Goal: Navigation & Orientation: Find specific page/section

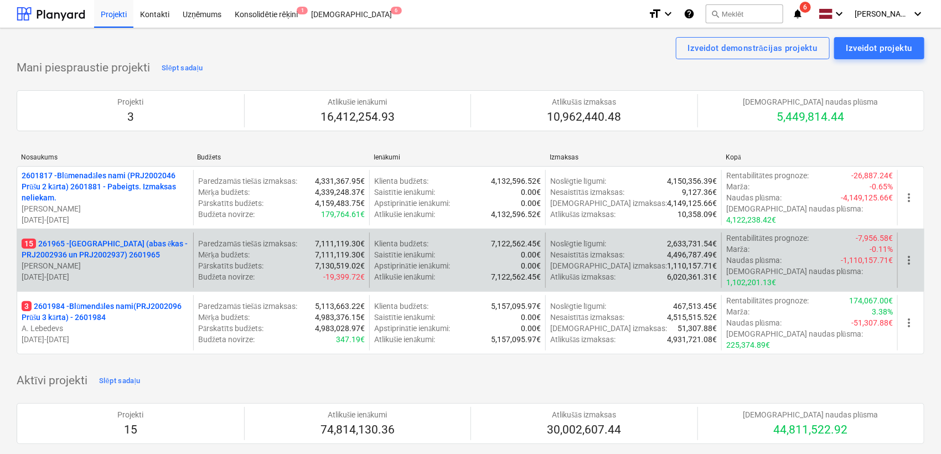
click at [112, 241] on p "15 261965 - [GEOGRAPHIC_DATA] (abas ēkas - PRJ2002936 un PRJ2002937) 2601965" at bounding box center [105, 249] width 167 height 22
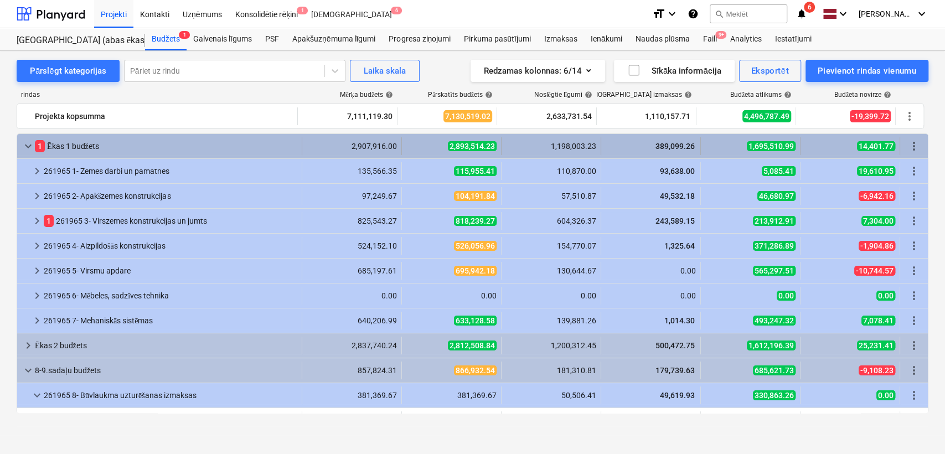
click at [25, 148] on span "keyboard_arrow_down" at bounding box center [28, 146] width 13 height 13
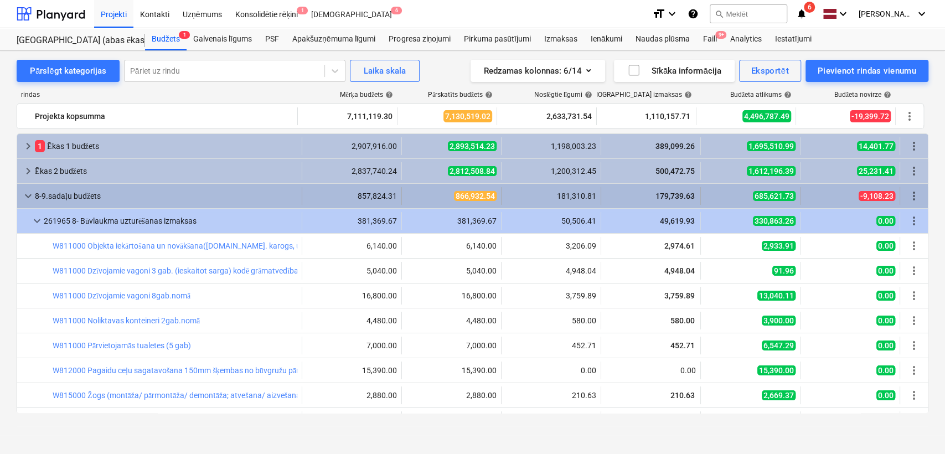
click at [22, 192] on span "keyboard_arrow_down" at bounding box center [28, 195] width 13 height 13
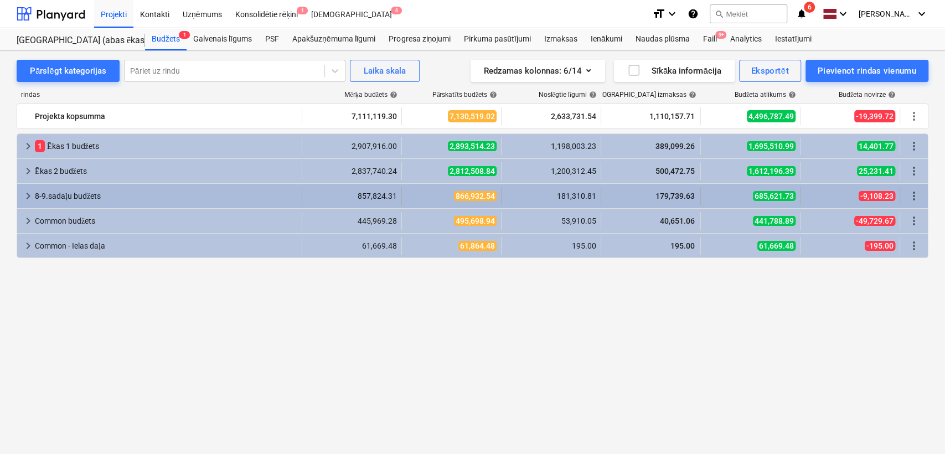
click at [22, 190] on span "keyboard_arrow_right" at bounding box center [28, 195] width 13 height 13
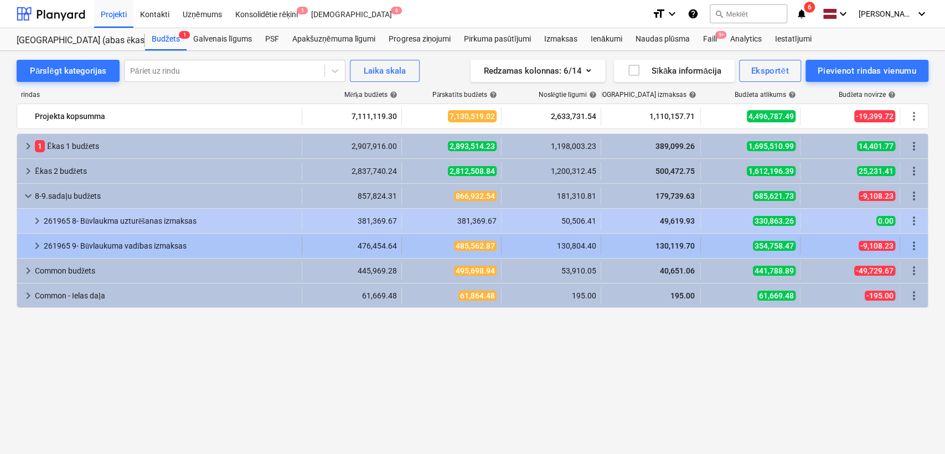
click at [36, 248] on span "keyboard_arrow_right" at bounding box center [36, 245] width 13 height 13
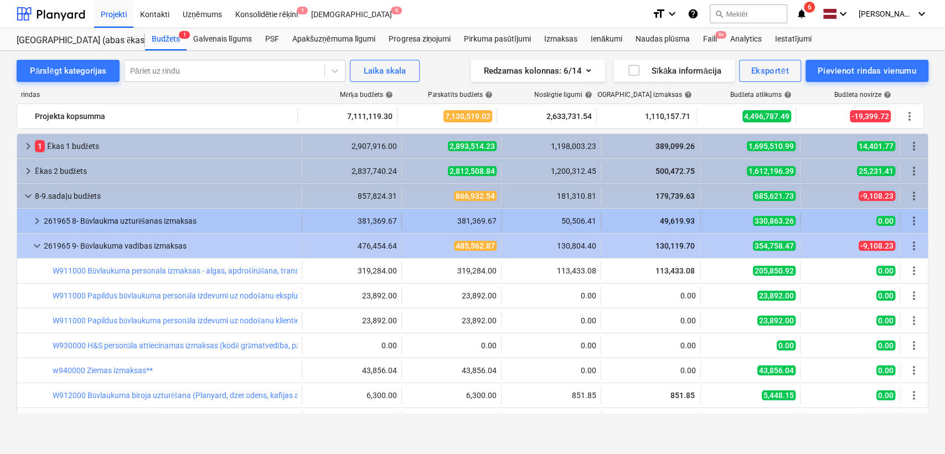
click at [38, 222] on span "keyboard_arrow_right" at bounding box center [36, 220] width 13 height 13
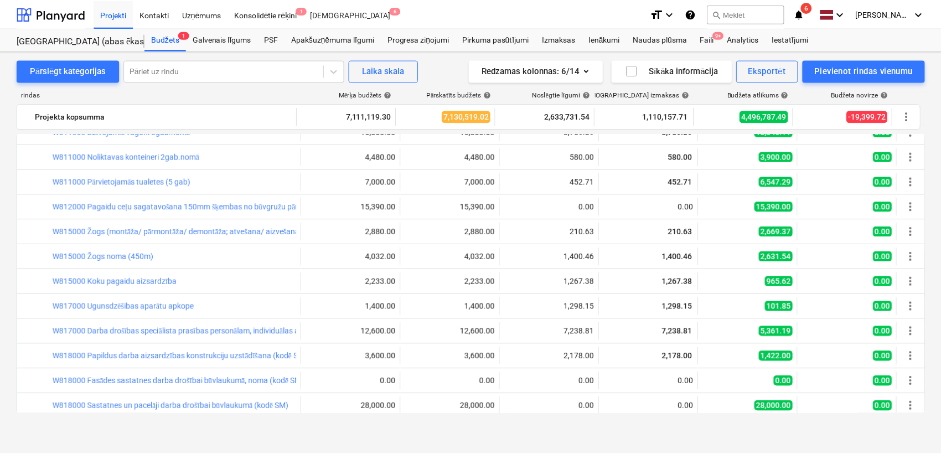
scroll to position [328, 0]
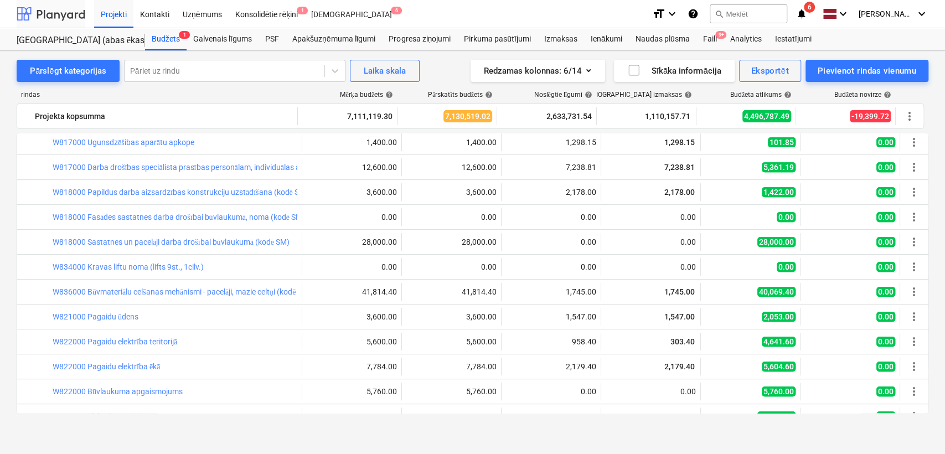
click at [64, 18] on div at bounding box center [51, 14] width 69 height 28
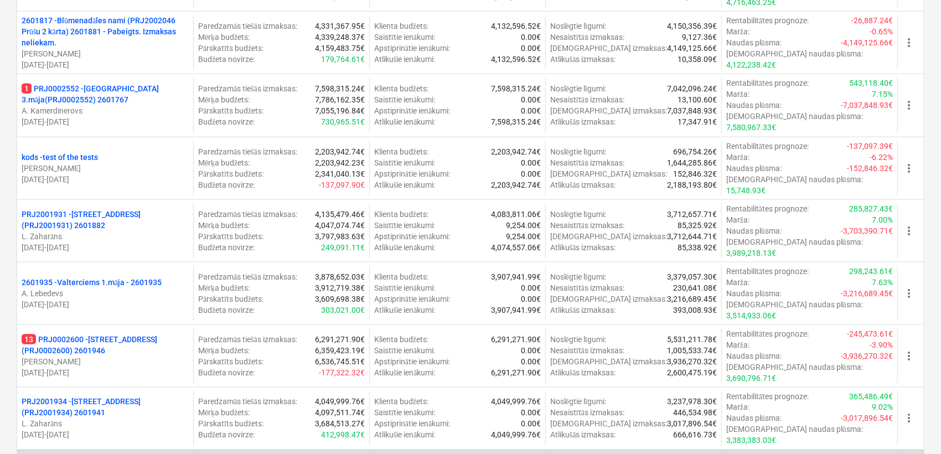
scroll to position [738, 0]
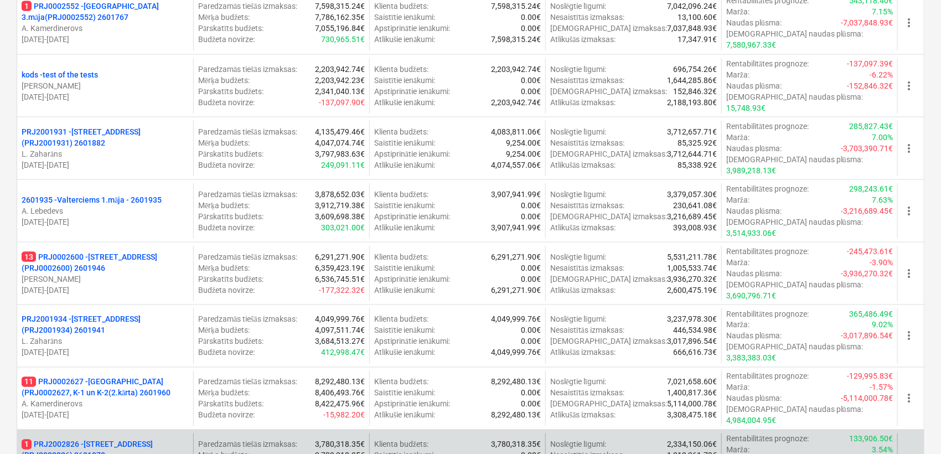
click at [102, 439] on p "1 PRJ2002826 - [STREET_ADDRESS] (PRJ2002826) 2601978" at bounding box center [105, 450] width 167 height 22
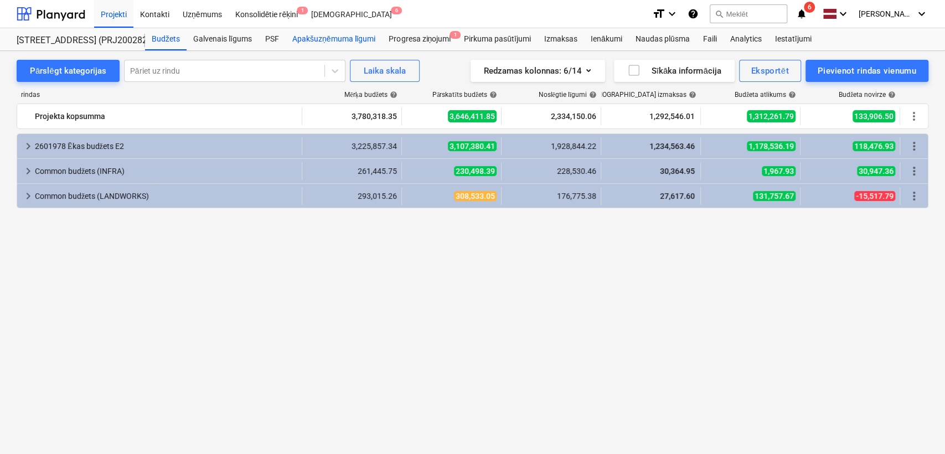
click at [324, 39] on div "Apakšuzņēmuma līgumi" at bounding box center [334, 39] width 96 height 22
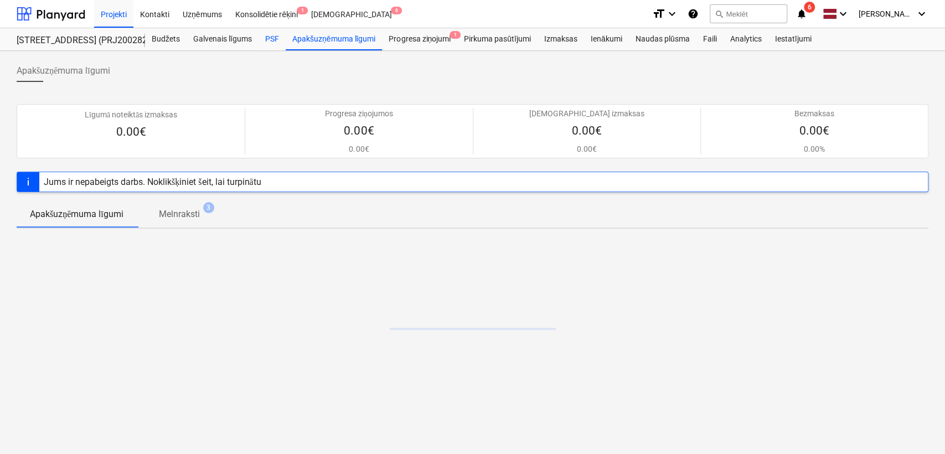
click at [272, 44] on div "PSF" at bounding box center [272, 39] width 27 height 22
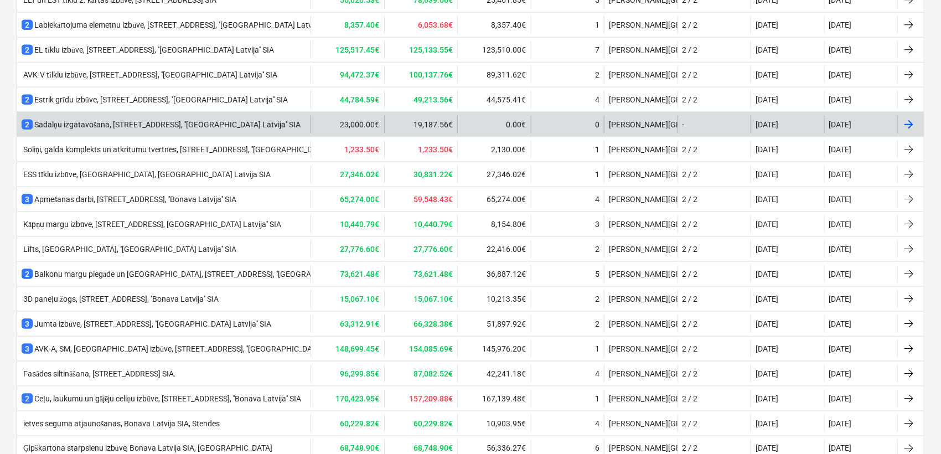
scroll to position [600, 0]
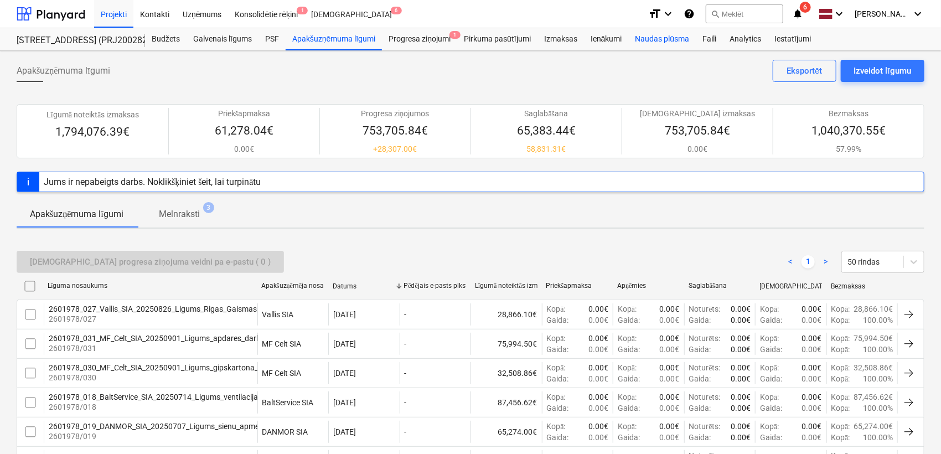
click at [675, 42] on div "Naudas plūsma" at bounding box center [663, 39] width 68 height 22
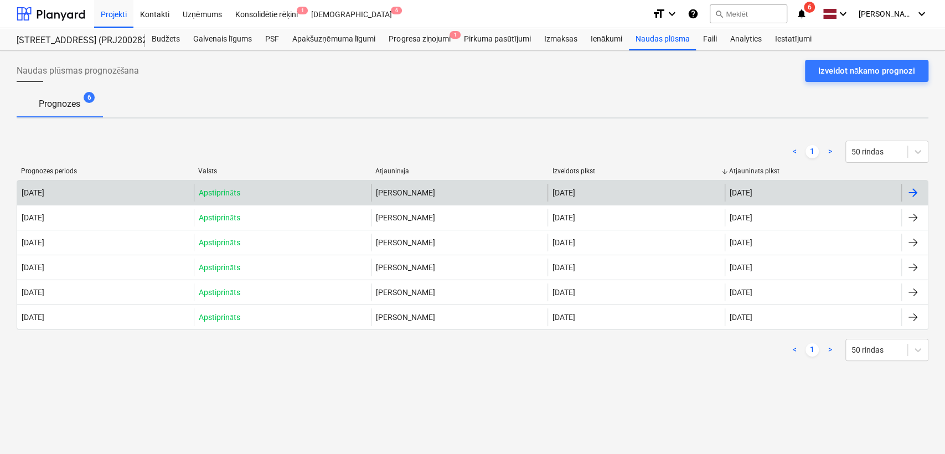
click at [912, 189] on div at bounding box center [912, 192] width 13 height 13
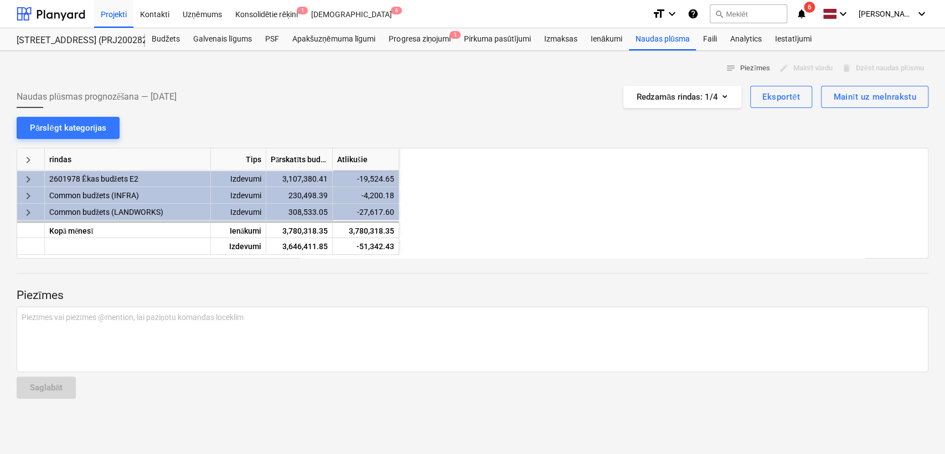
scroll to position [0, 664]
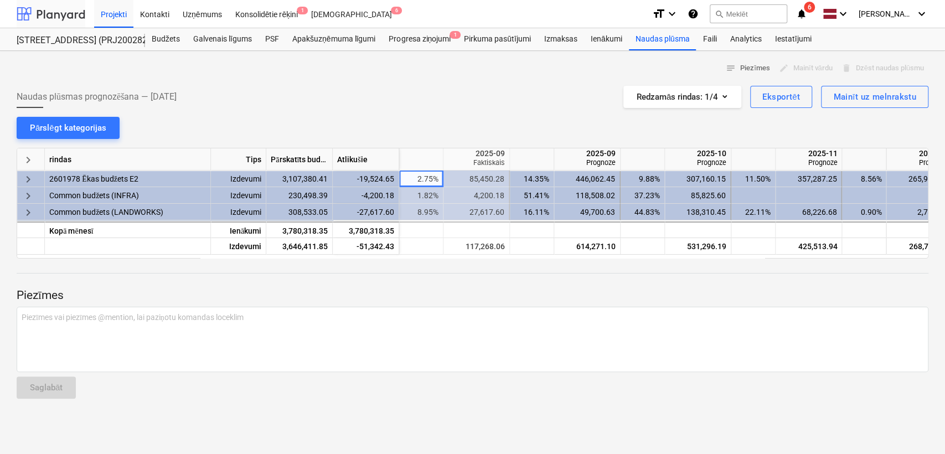
click at [63, 13] on div at bounding box center [51, 14] width 69 height 28
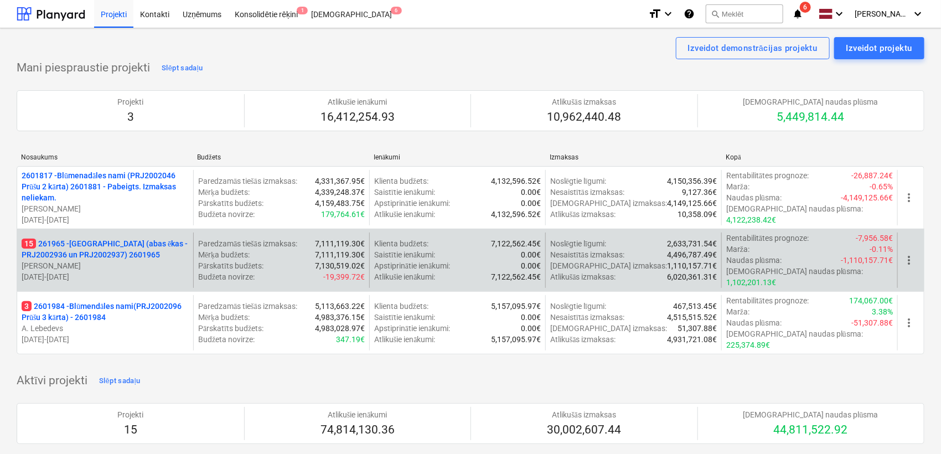
click at [123, 244] on p "15 261965 - [GEOGRAPHIC_DATA] (abas ēkas - PRJ2002936 un PRJ2002937) 2601965" at bounding box center [105, 249] width 167 height 22
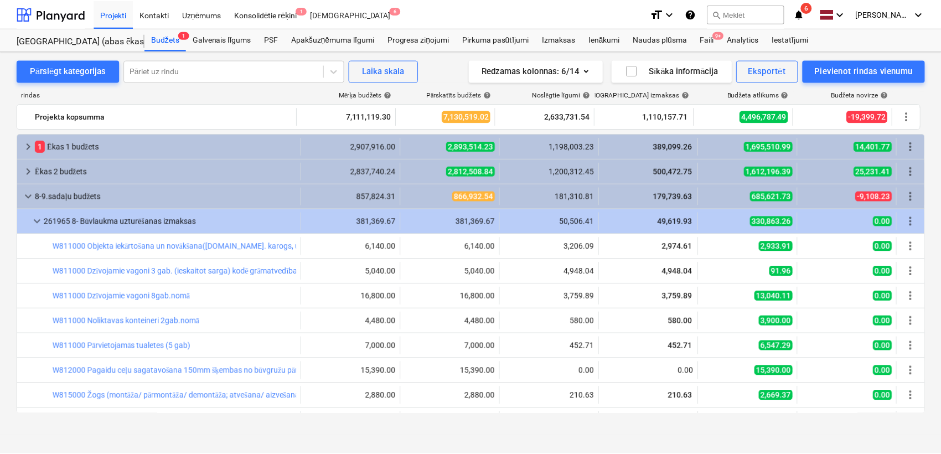
scroll to position [328, 0]
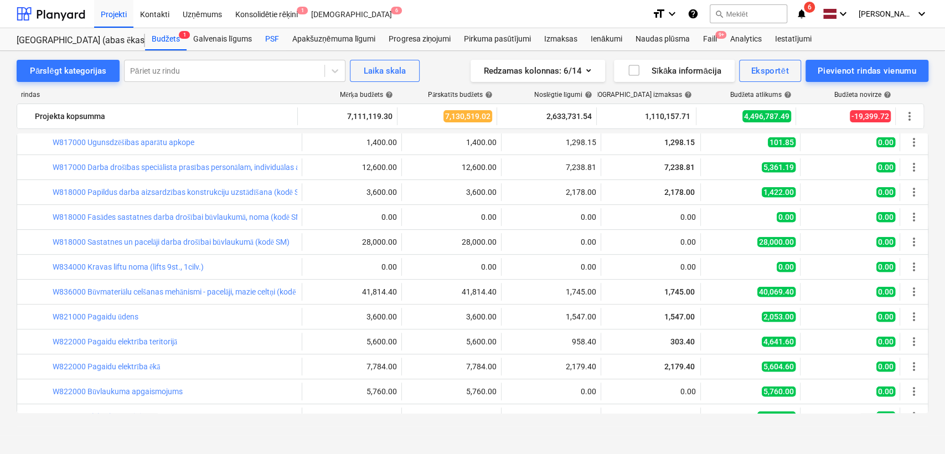
click at [271, 36] on div "PSF" at bounding box center [272, 39] width 27 height 22
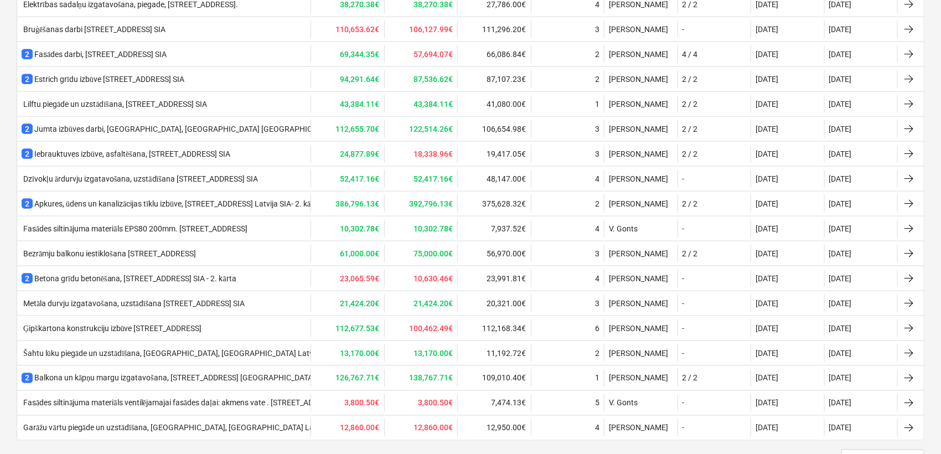
scroll to position [737, 0]
